Goal: Navigation & Orientation: Find specific page/section

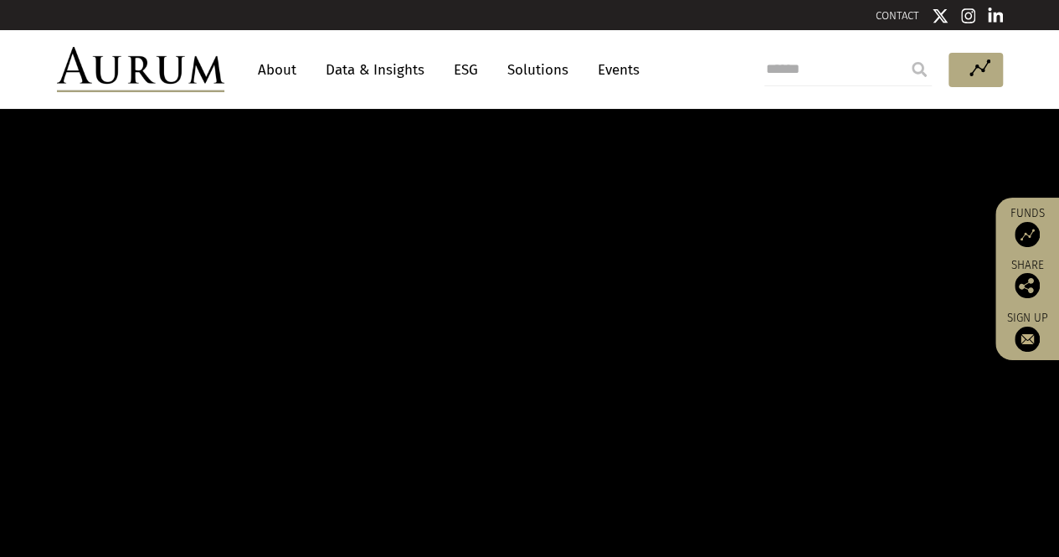
click at [290, 66] on link "About" at bounding box center [276, 69] width 55 height 31
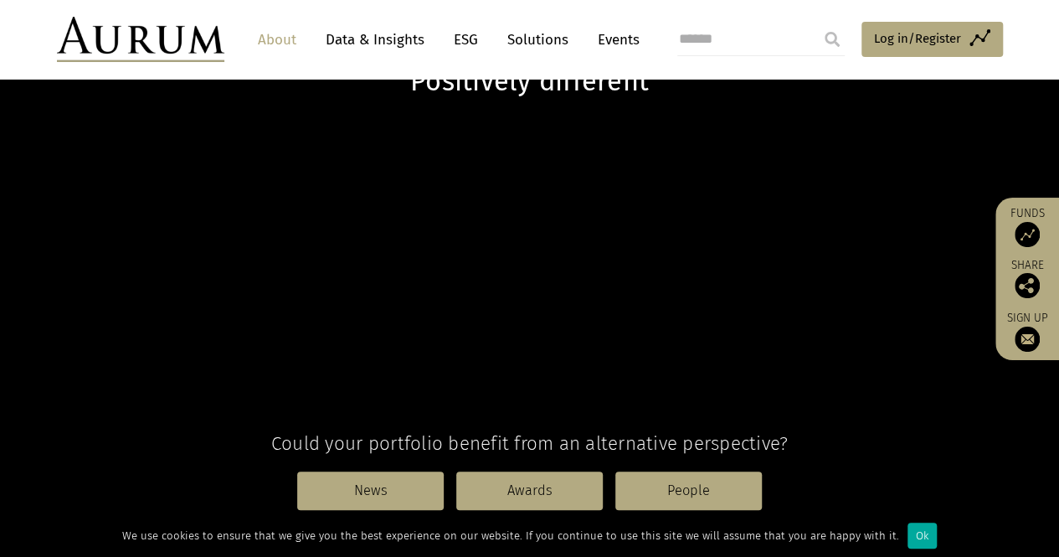
scroll to position [66, 0]
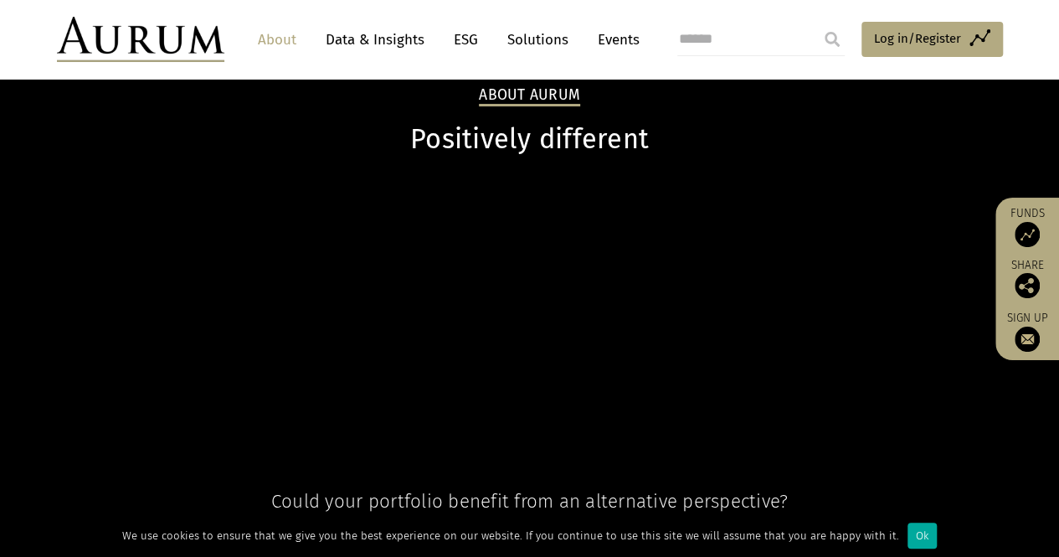
click at [382, 34] on link "Data & Insights" at bounding box center [375, 39] width 116 height 31
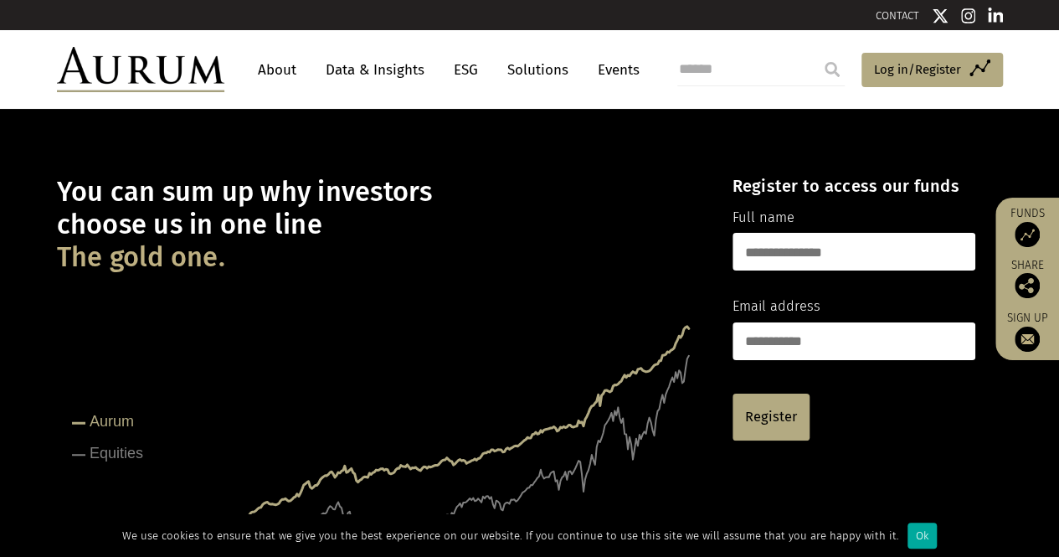
click at [514, 68] on link "Solutions" at bounding box center [538, 69] width 78 height 31
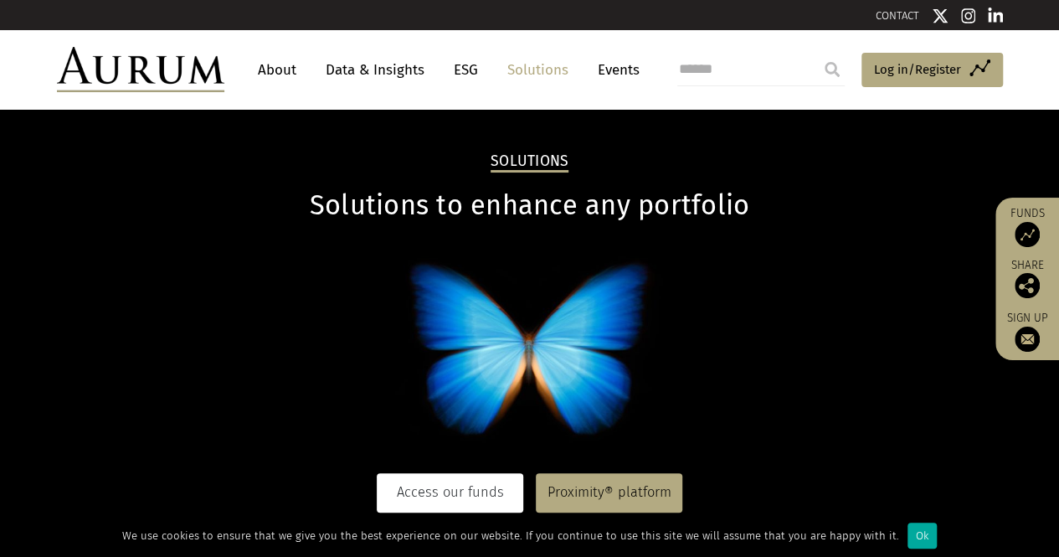
click at [434, 479] on link "Access our funds" at bounding box center [450, 492] width 147 height 39
